Goal: Navigation & Orientation: Find specific page/section

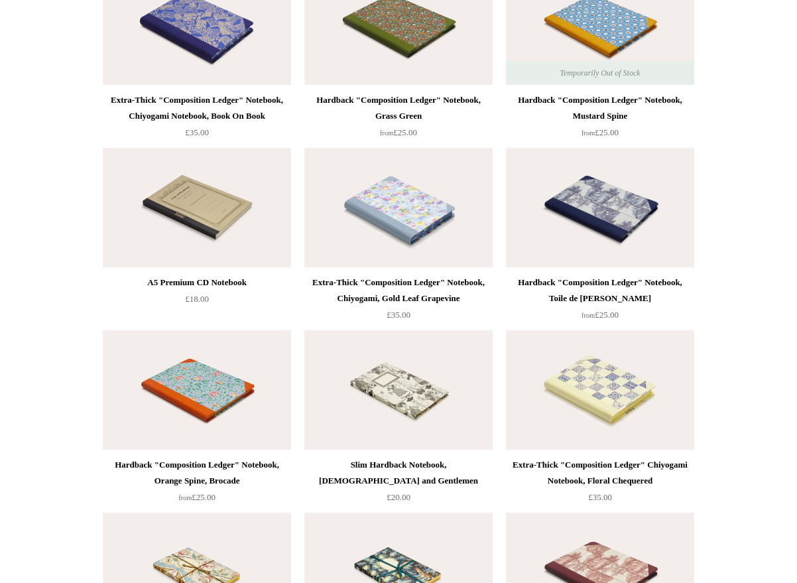
scroll to position [5675, 0]
click at [263, 225] on img at bounding box center [197, 207] width 188 height 119
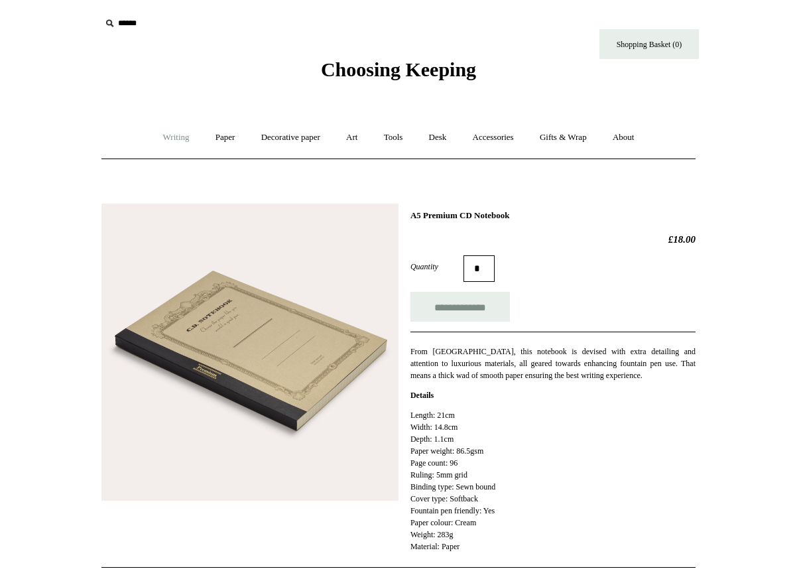
click at [176, 133] on link "Writing +" at bounding box center [176, 137] width 50 height 35
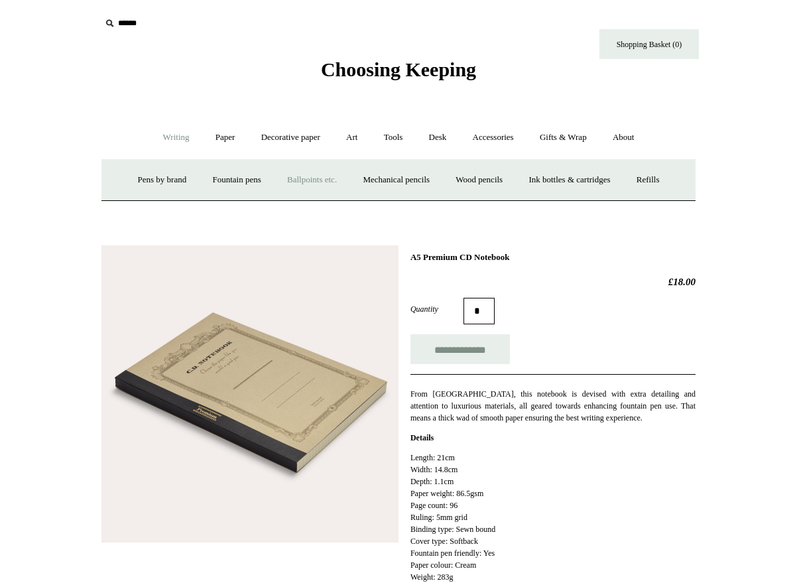
click at [291, 177] on link "Ballpoints etc. +" at bounding box center [312, 179] width 74 height 35
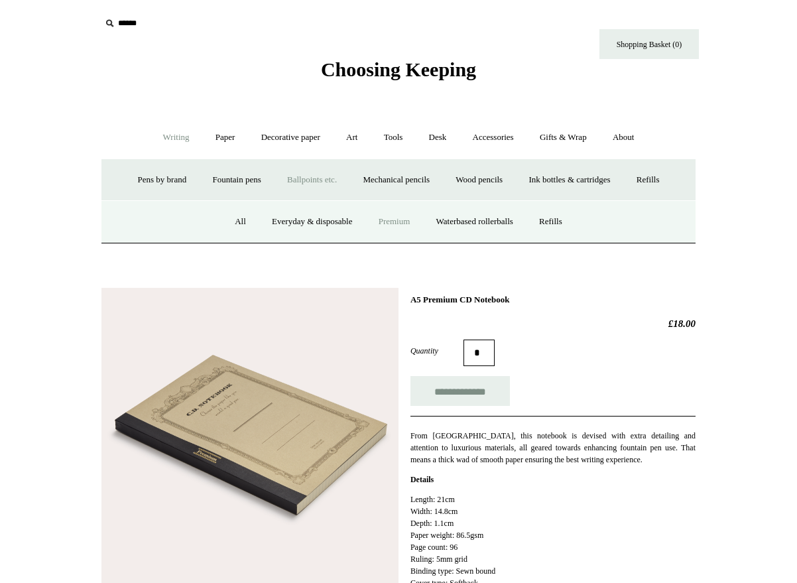
click at [381, 218] on link "Premium" at bounding box center [395, 221] width 56 height 35
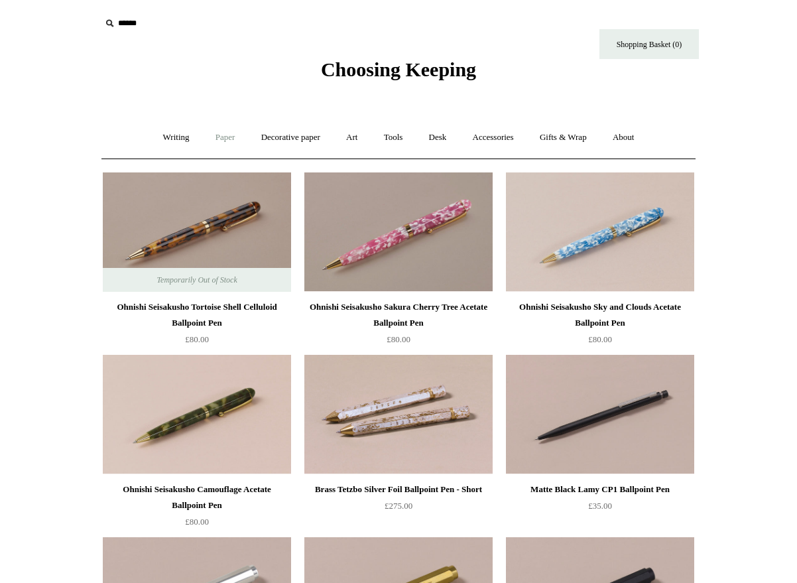
click at [219, 135] on link "Paper +" at bounding box center [225, 137] width 44 height 35
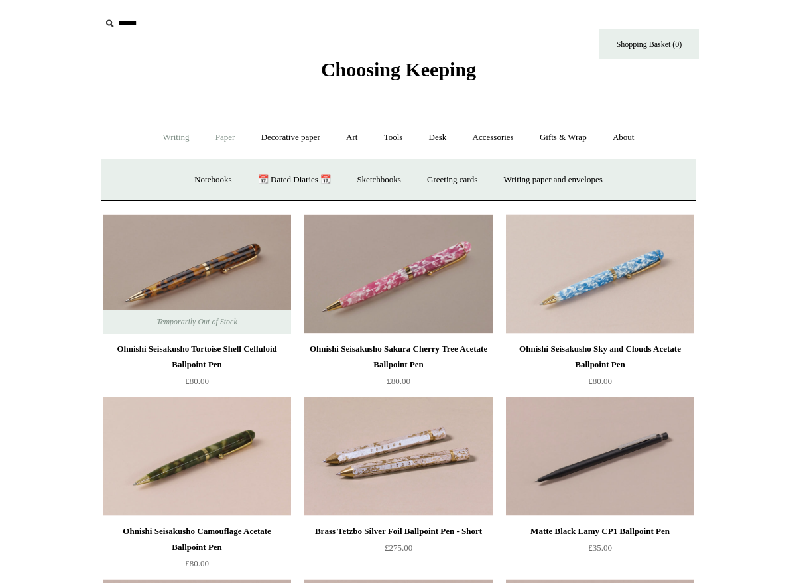
click at [172, 136] on link "Writing +" at bounding box center [176, 137] width 50 height 35
click at [306, 182] on link "Ballpoints etc. +" at bounding box center [312, 179] width 74 height 35
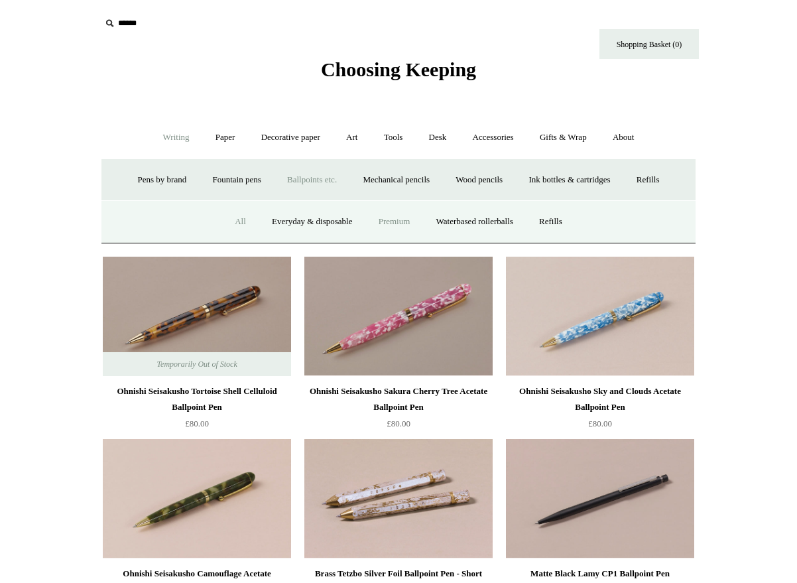
click at [228, 223] on link "All" at bounding box center [240, 221] width 35 height 35
